Goal: Information Seeking & Learning: Learn about a topic

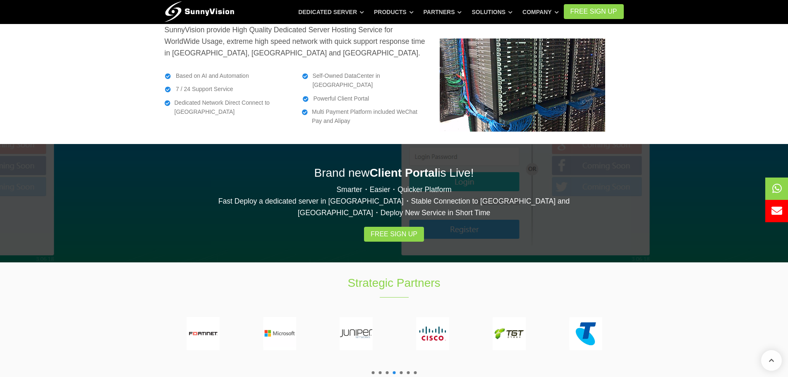
scroll to position [1282, 0]
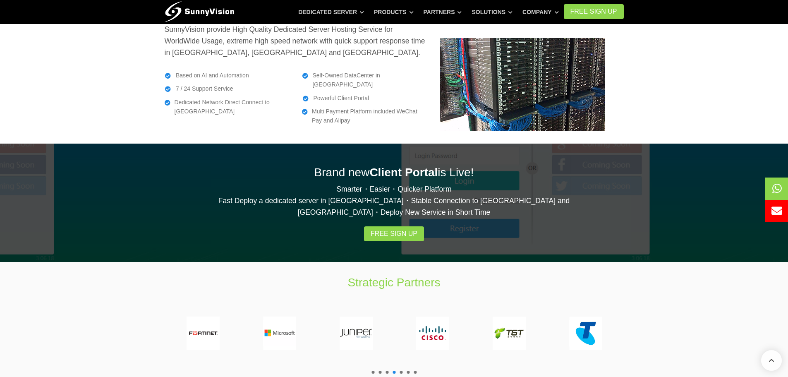
click at [372, 283] on div "Strategic Partners" at bounding box center [395, 322] width 472 height 121
click at [372, 371] on span at bounding box center [373, 372] width 3 height 3
click at [381, 371] on span at bounding box center [380, 372] width 3 height 3
click at [386, 371] on span at bounding box center [387, 372] width 3 height 3
click at [394, 371] on span at bounding box center [394, 372] width 3 height 3
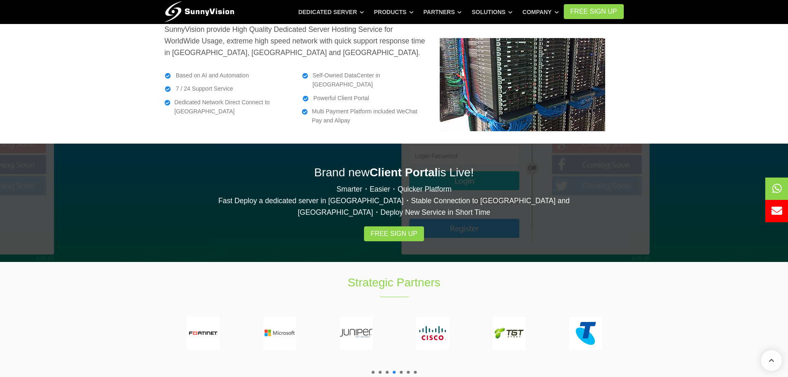
click at [401, 371] on span at bounding box center [401, 372] width 3 height 3
click at [409, 371] on span at bounding box center [408, 372] width 3 height 3
click at [418, 371] on ul at bounding box center [394, 372] width 49 height 3
click at [416, 371] on ul at bounding box center [394, 372] width 49 height 3
click at [415, 371] on span at bounding box center [415, 372] width 3 height 3
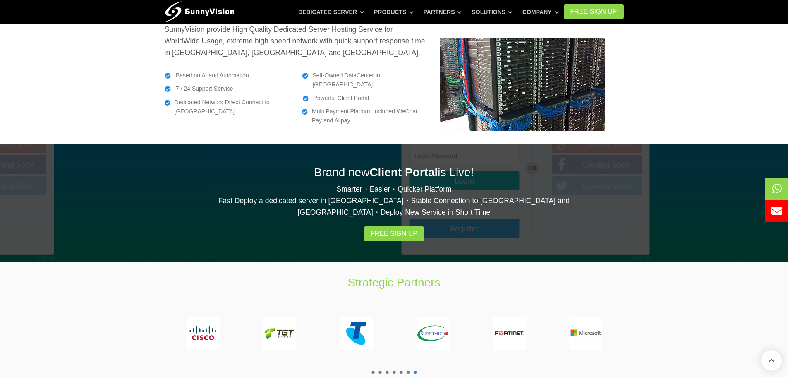
drag, startPoint x: 564, startPoint y: 322, endPoint x: 219, endPoint y: 312, distance: 345.7
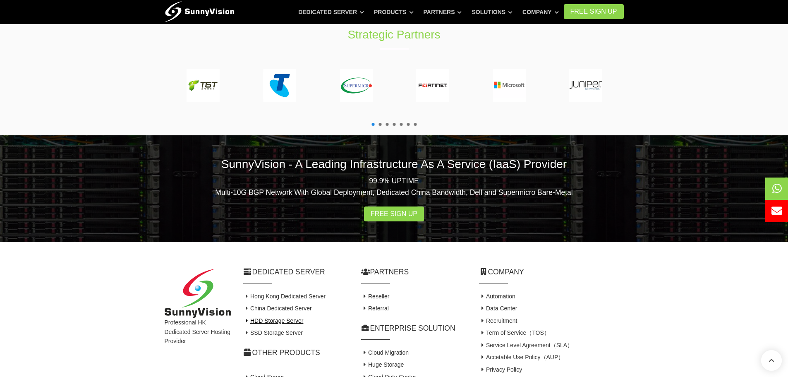
scroll to position [1530, 0]
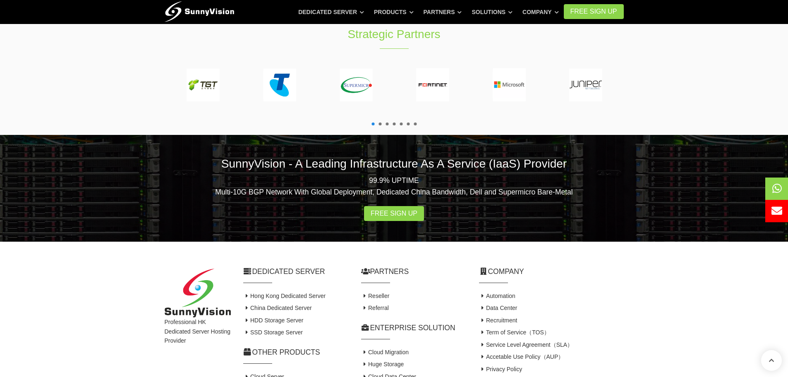
click at [681, 305] on div "Professional HK Dedicated Server Hosting Provider Dedicated Server Hong Kong De…" at bounding box center [394, 343] width 788 height 203
click at [174, 276] on div "Professional HK Dedicated Server Hosting Provider" at bounding box center [198, 344] width 79 height 151
click at [382, 293] on link "Reseller" at bounding box center [375, 296] width 29 height 7
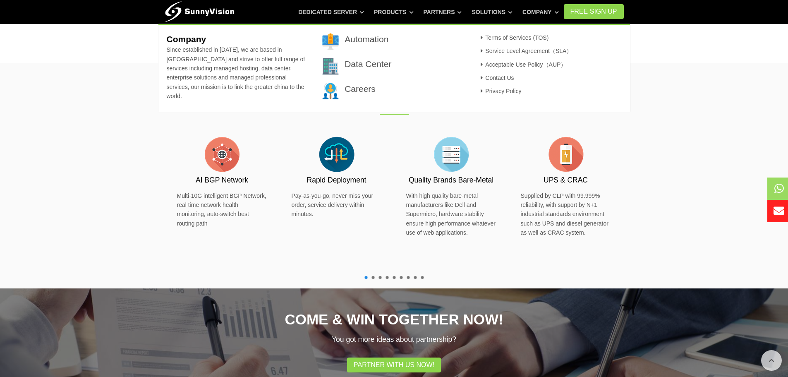
scroll to position [413, 0]
